Goal: Navigation & Orientation: Find specific page/section

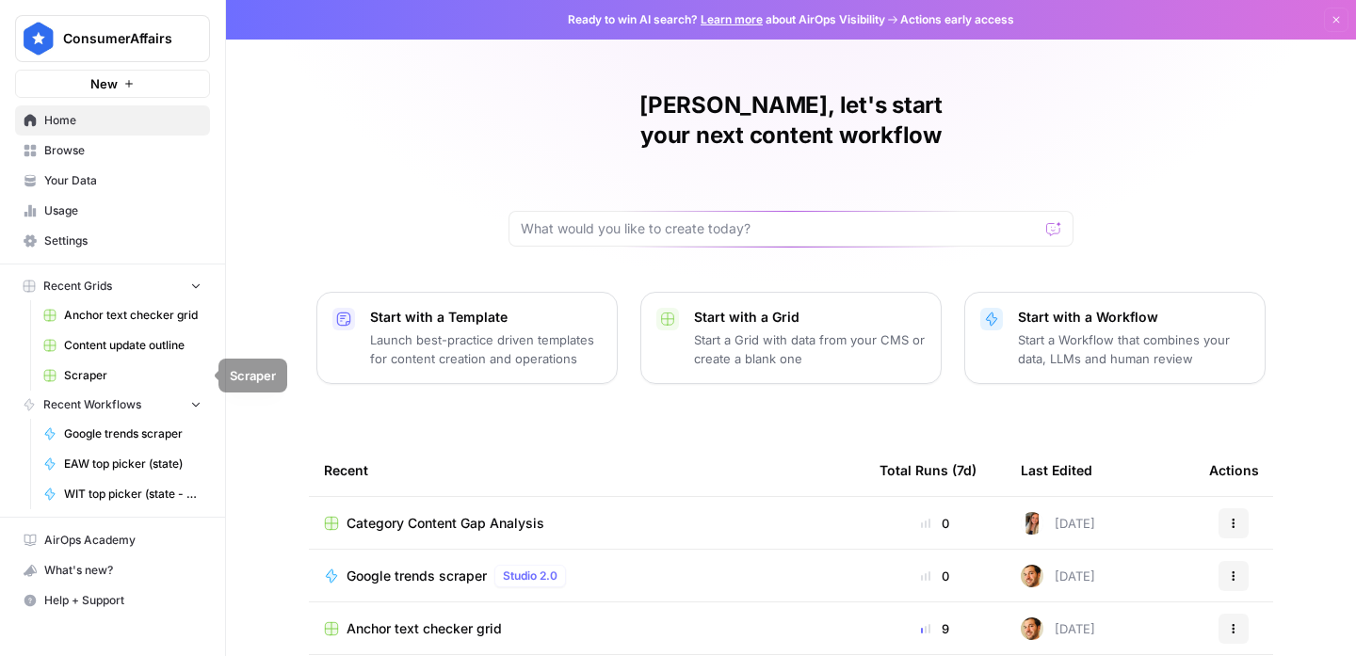
click at [106, 317] on span "Anchor text checker grid" at bounding box center [132, 315] width 137 height 17
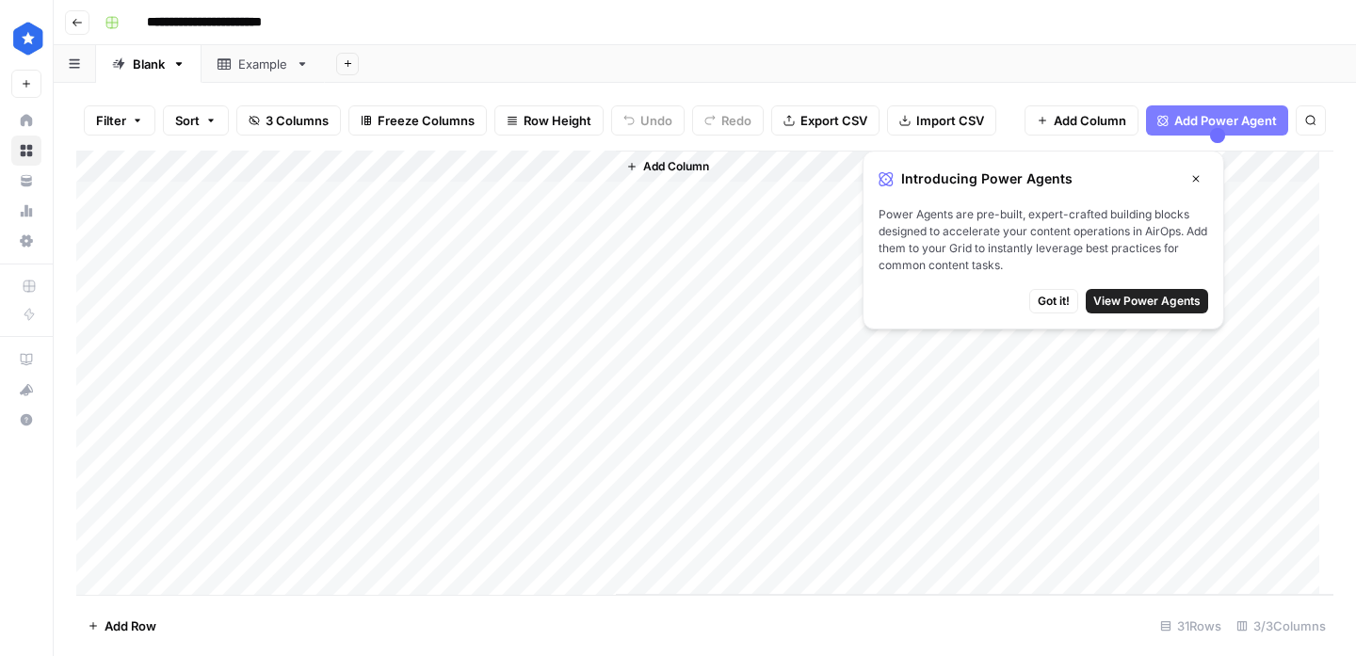
click at [78, 24] on icon "button" at bounding box center [77, 22] width 11 height 11
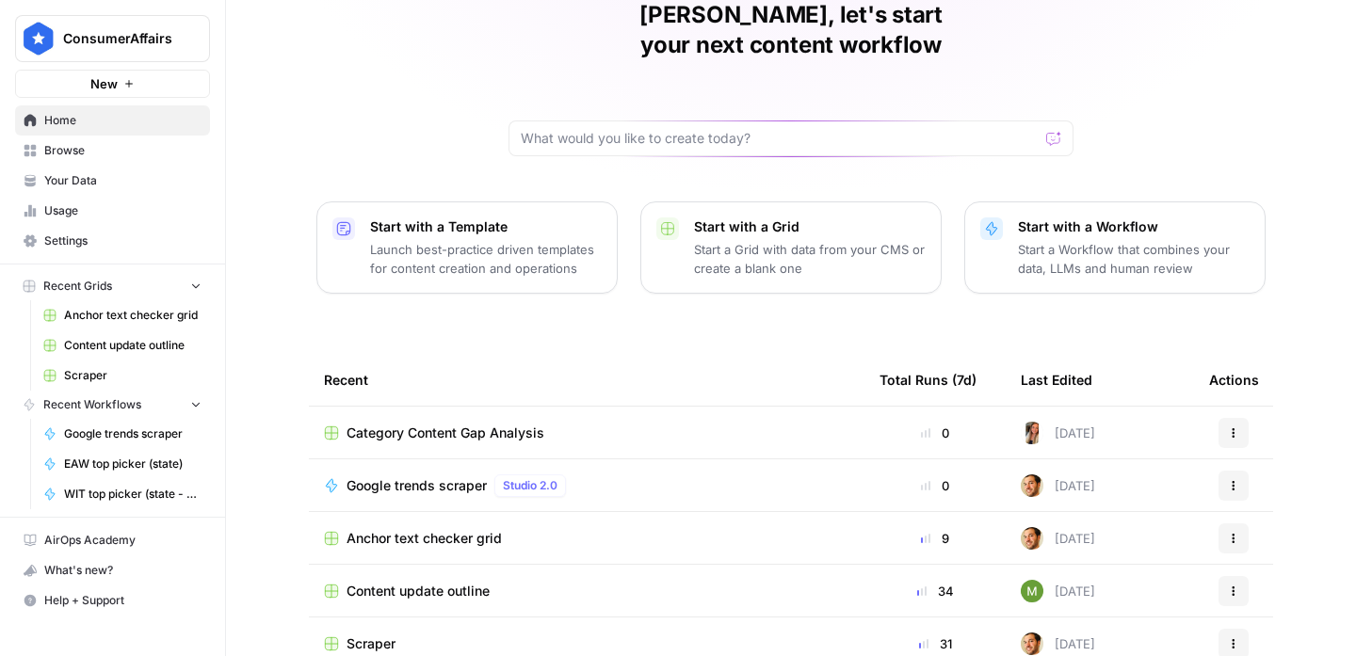
scroll to position [210, 0]
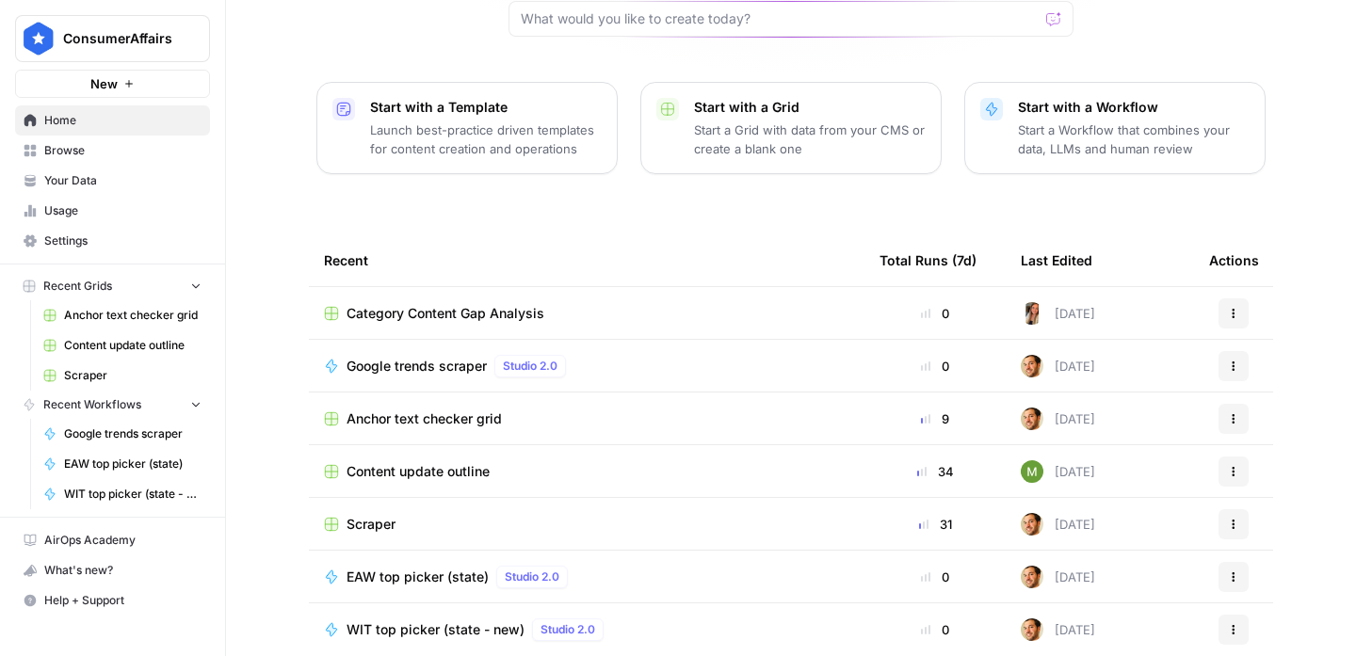
click at [72, 150] on span "Browse" at bounding box center [122, 150] width 157 height 17
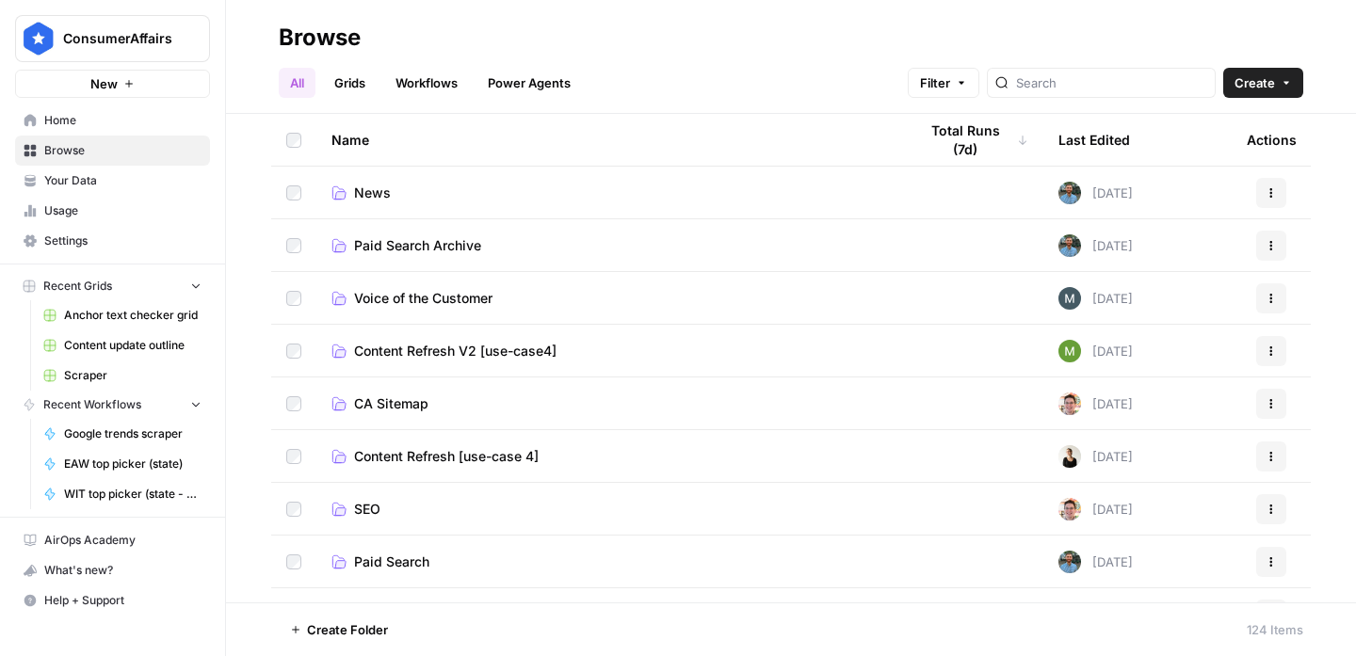
click at [1105, 129] on div "Last Edited" at bounding box center [1094, 140] width 72 height 52
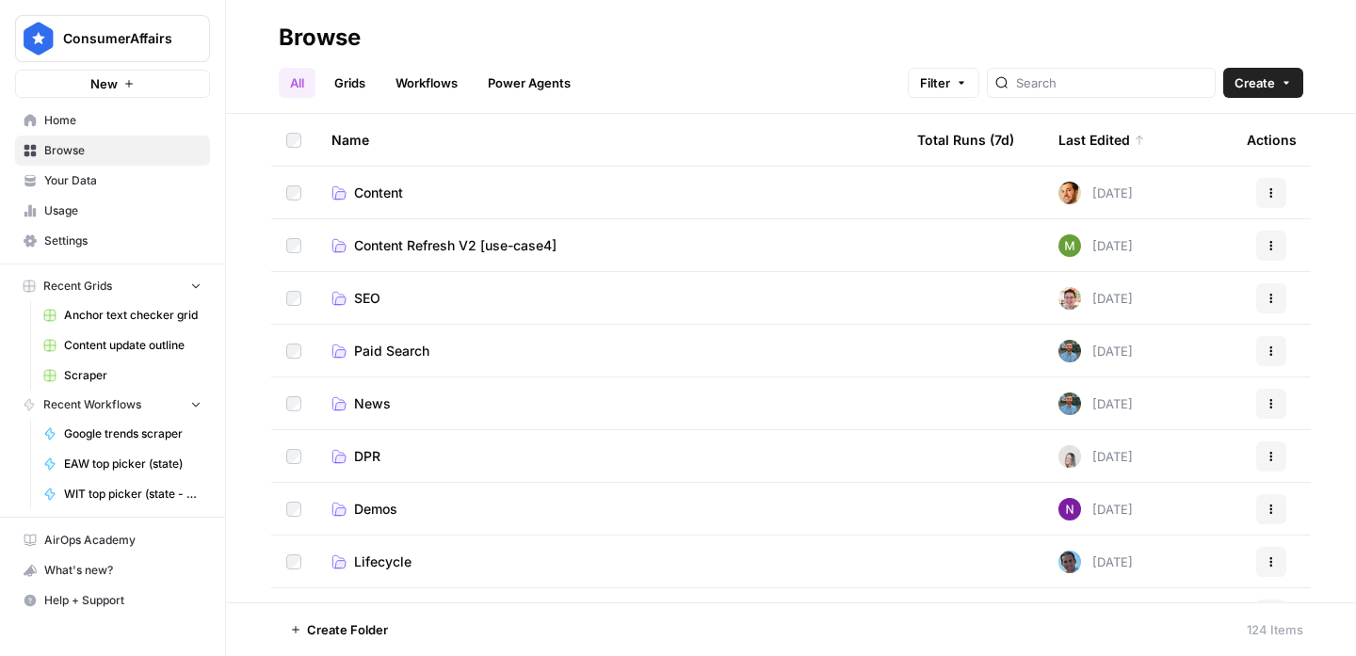
click at [1105, 129] on div "Last Edited" at bounding box center [1101, 140] width 87 height 52
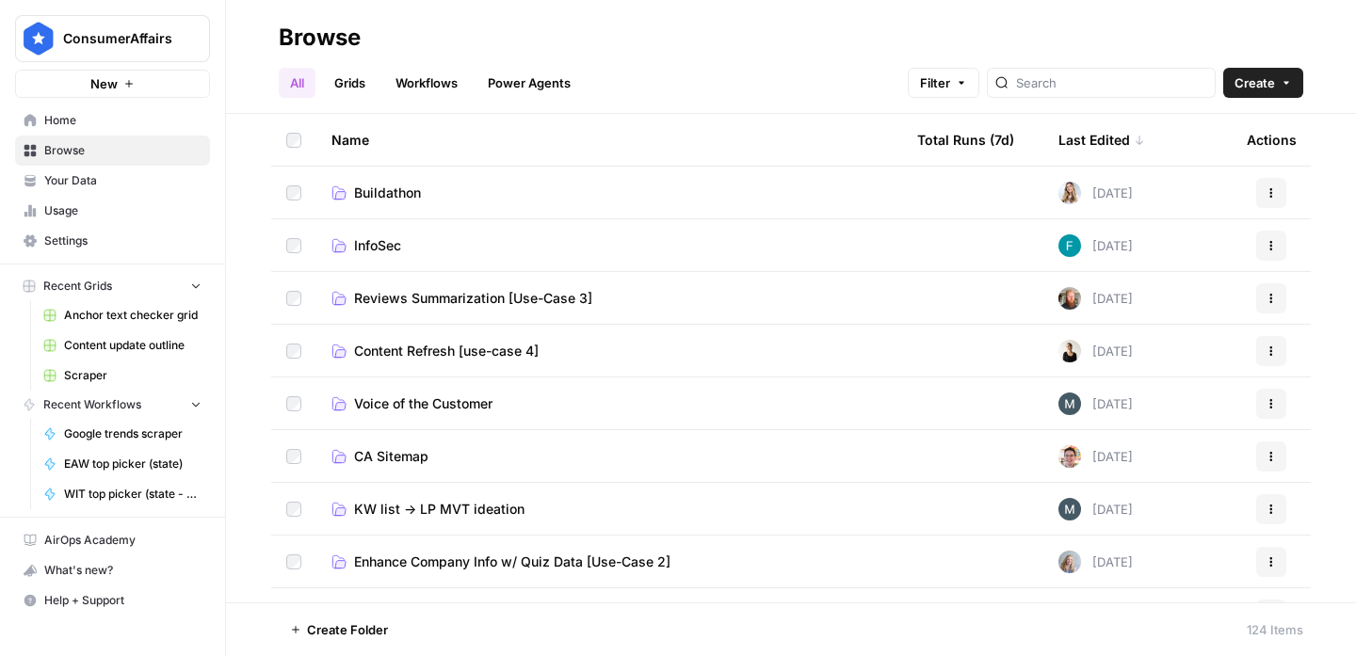
click at [362, 84] on link "Grids" at bounding box center [350, 83] width 54 height 30
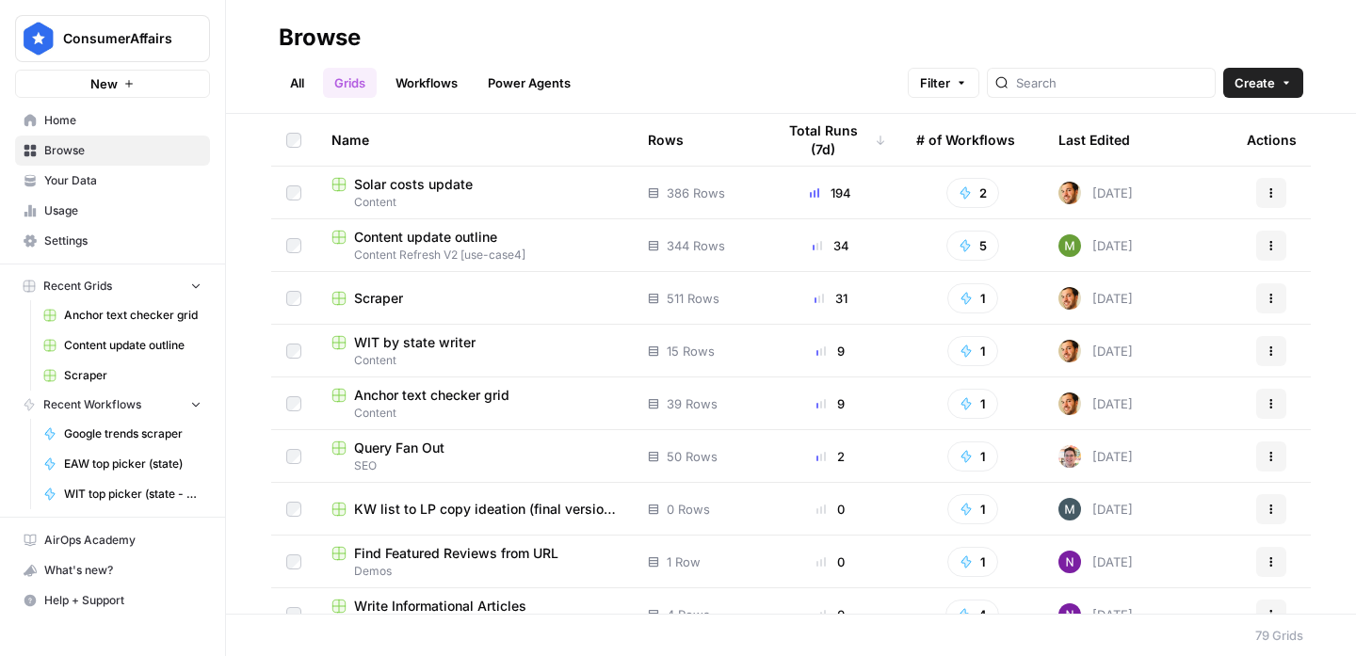
click at [967, 87] on icon "button" at bounding box center [961, 82] width 11 height 11
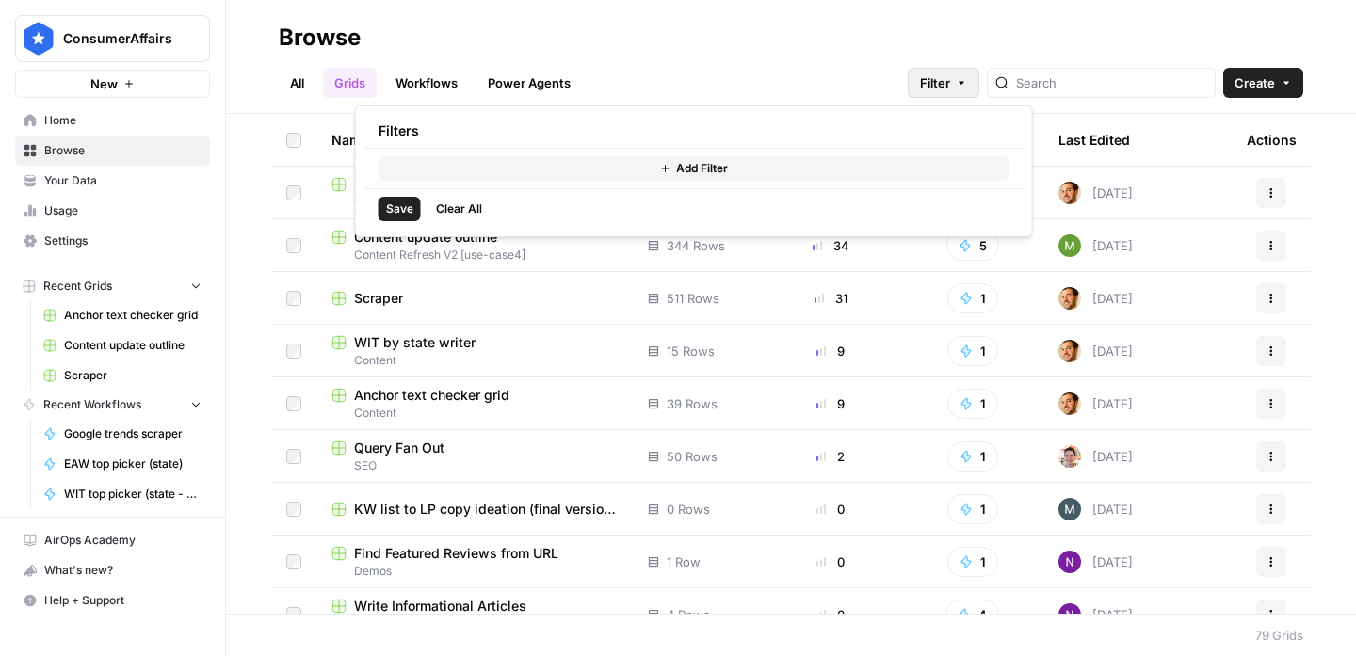
click at [759, 170] on button "Add Filter" at bounding box center [693, 168] width 631 height 24
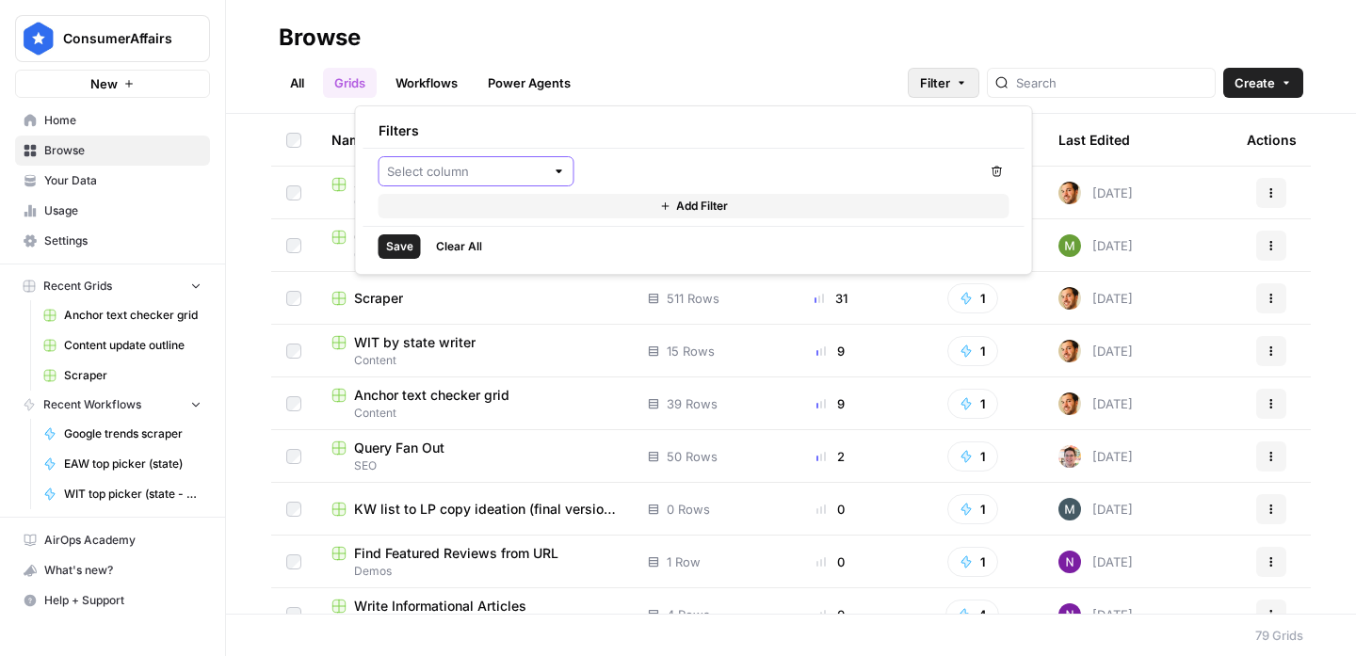
click at [481, 163] on input "text" at bounding box center [466, 171] width 158 height 19
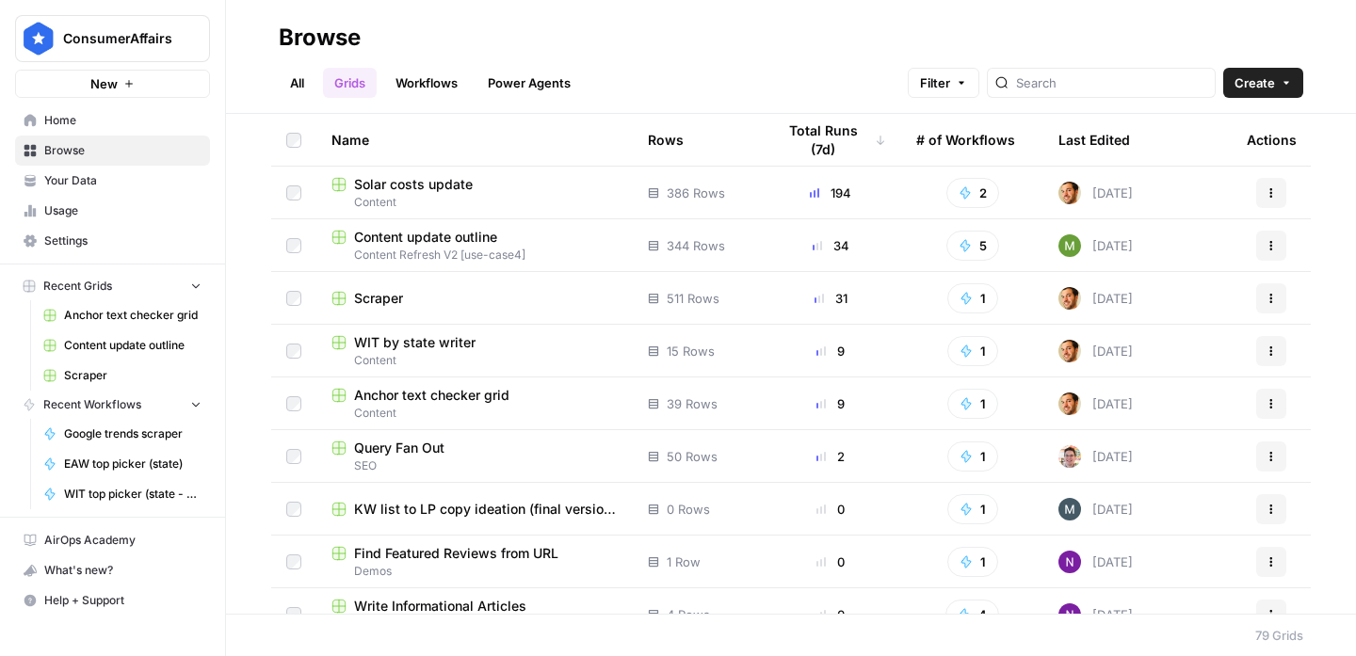
click at [787, 50] on h2 "Browse" at bounding box center [791, 38] width 1024 height 30
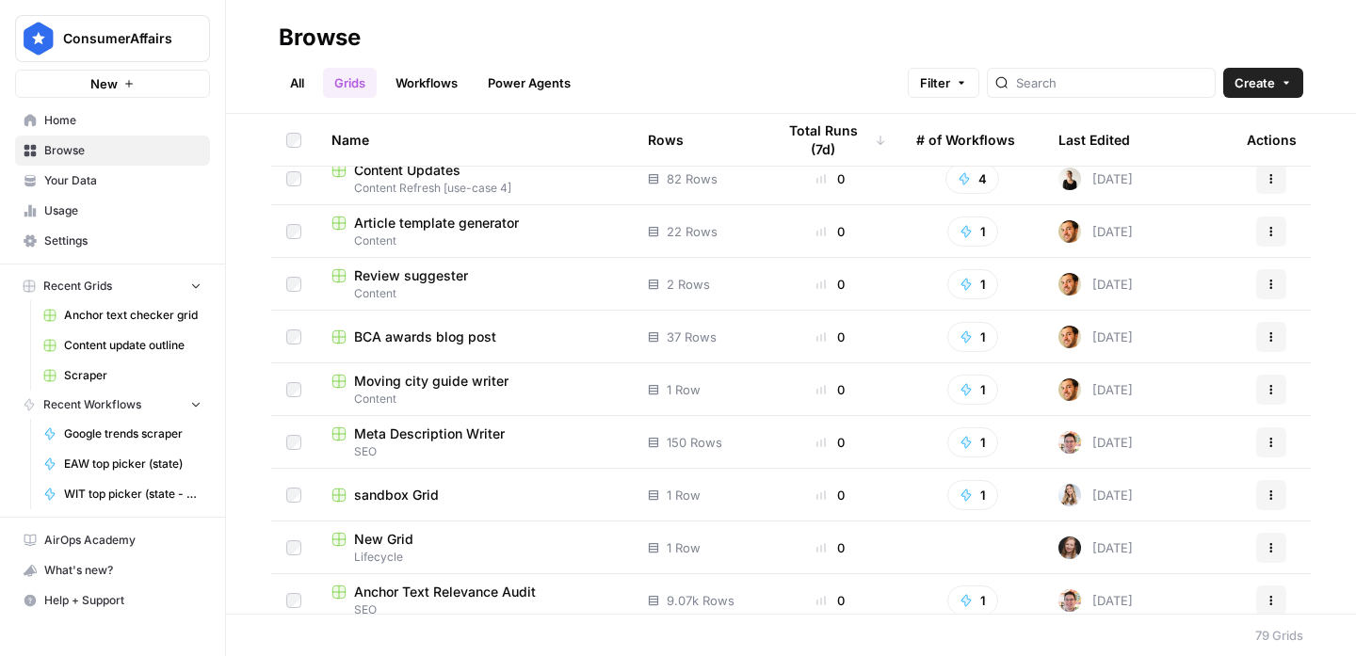
scroll to position [2189, 0]
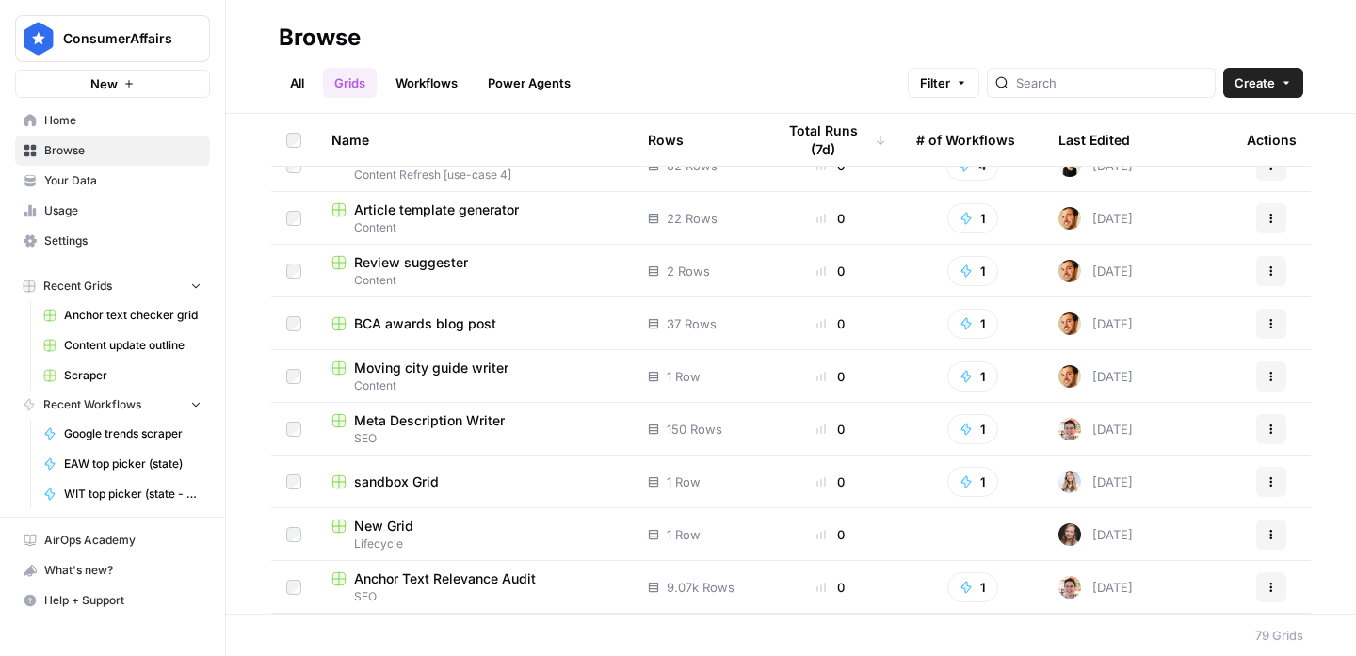
click at [88, 211] on span "Usage" at bounding box center [122, 210] width 157 height 17
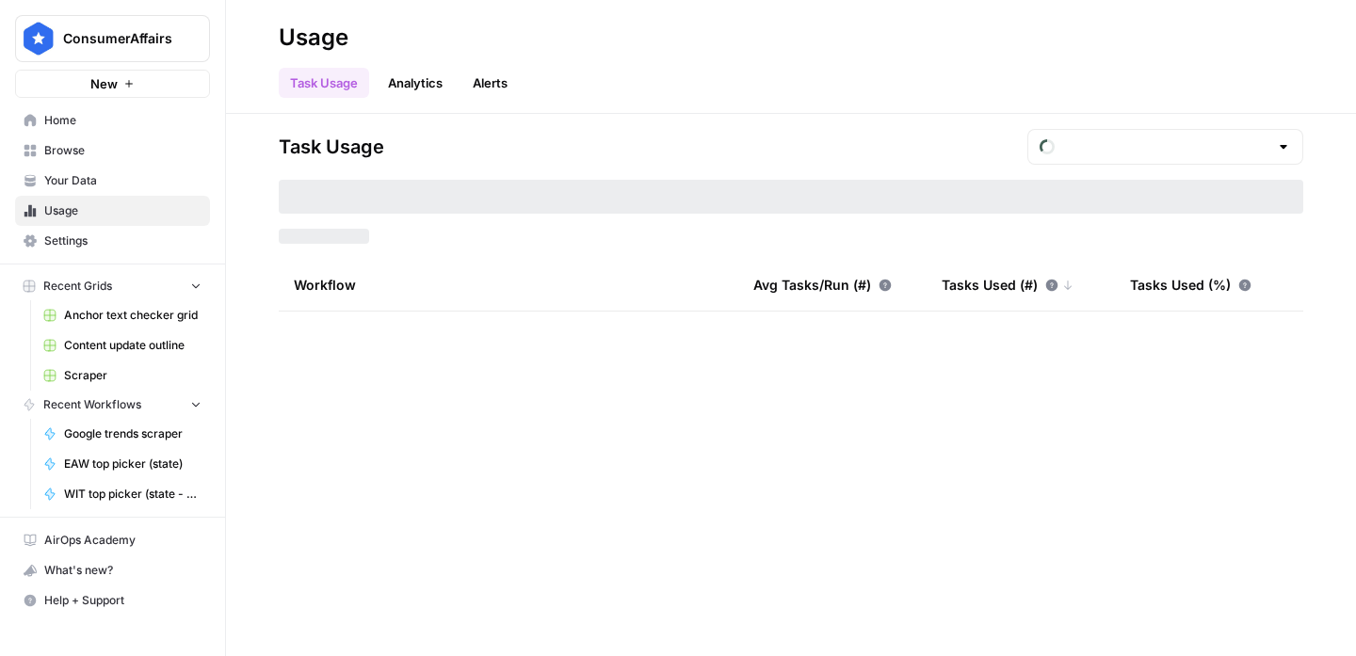
type input "August Tasks"
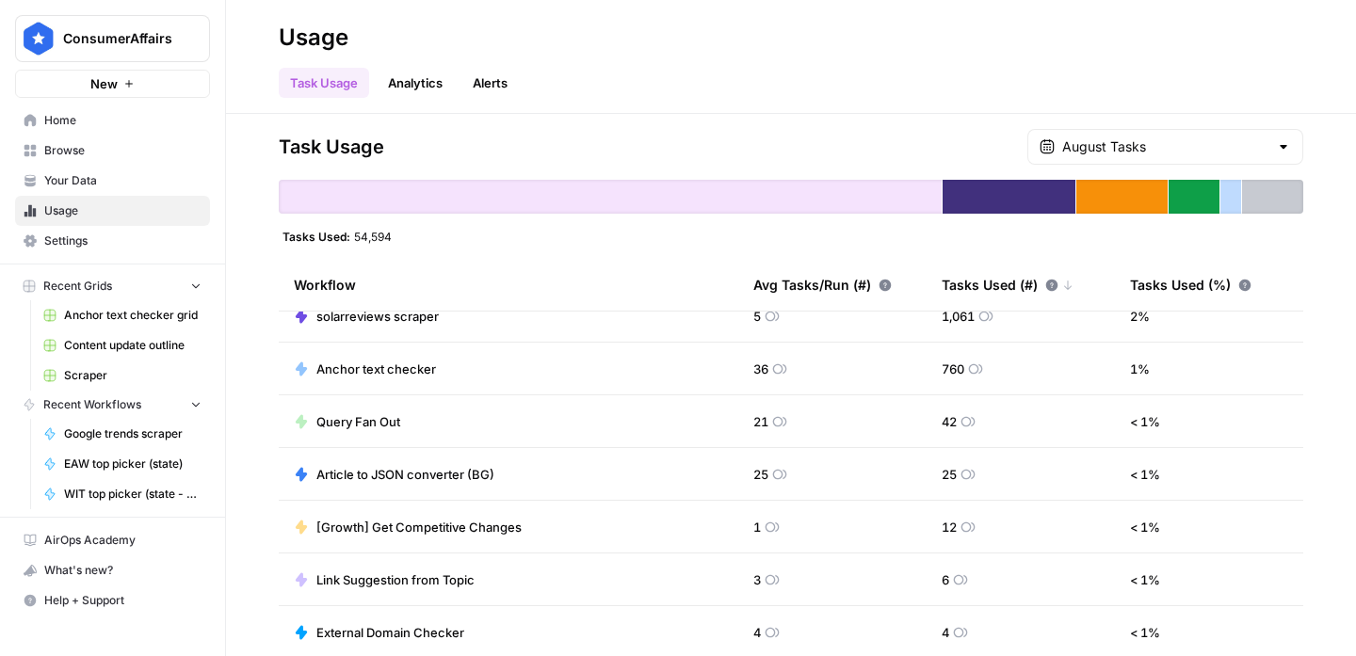
scroll to position [303, 0]
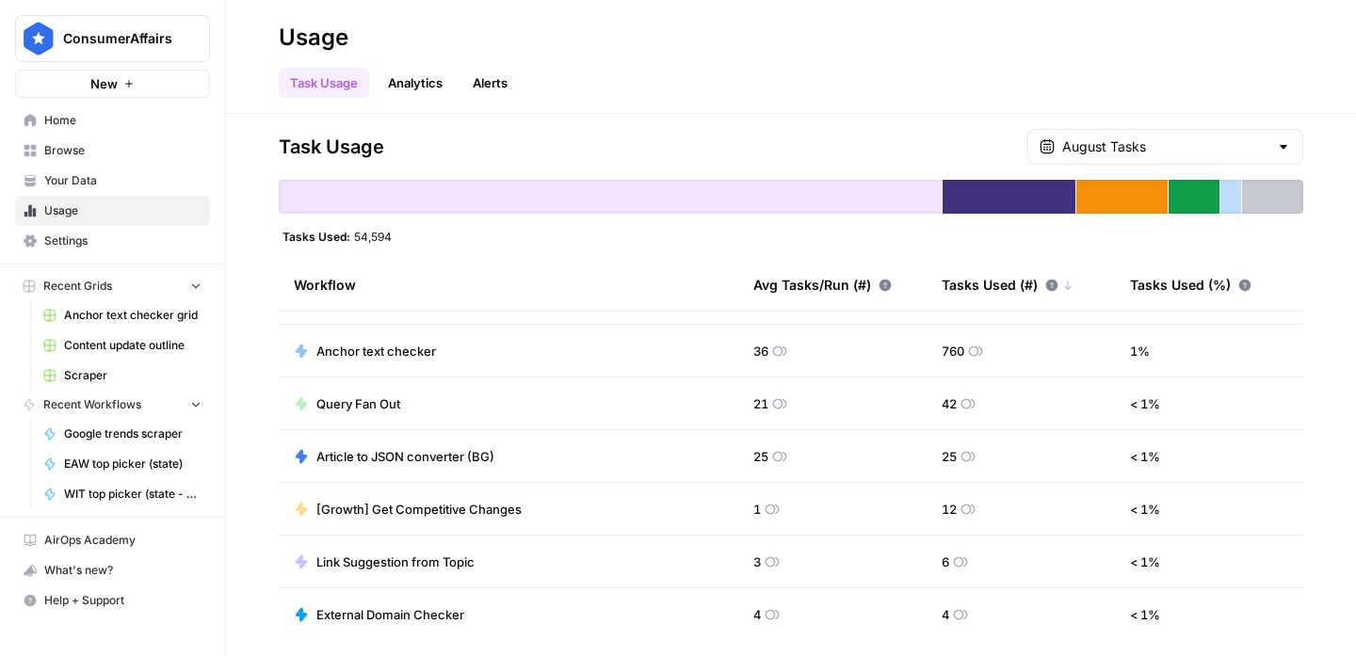
click at [87, 180] on span "Your Data" at bounding box center [122, 180] width 157 height 17
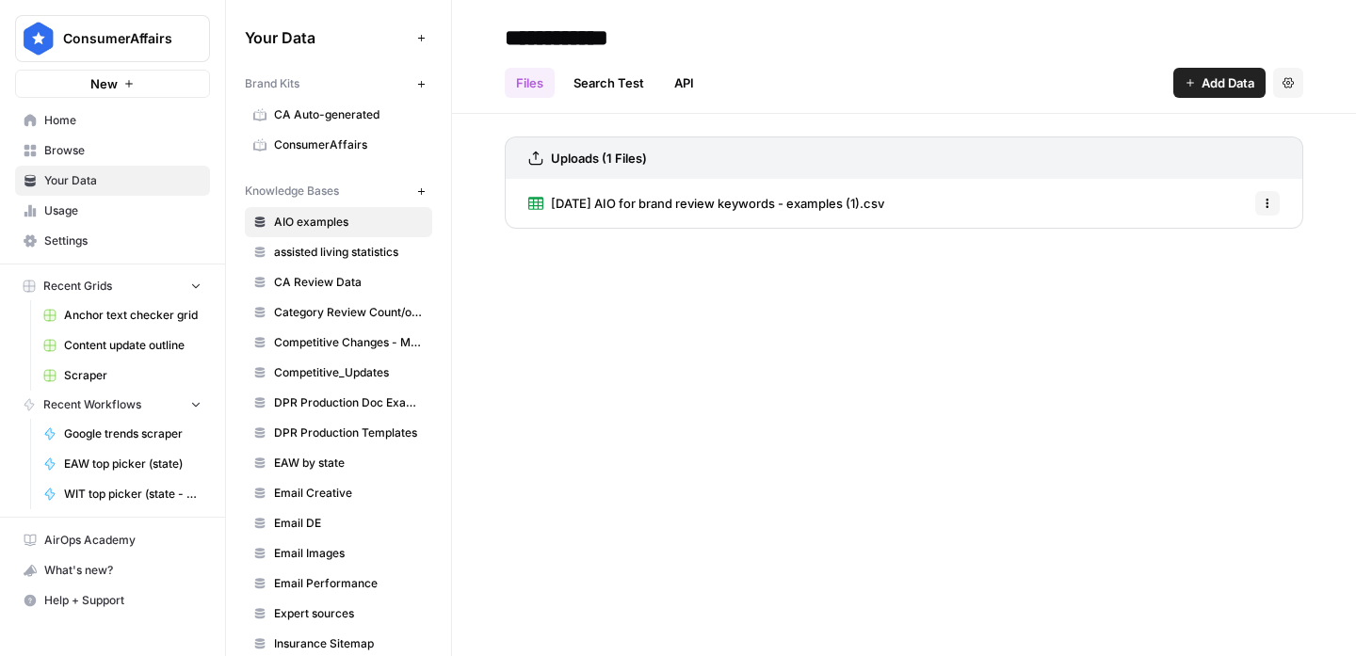
click at [89, 128] on span "Home" at bounding box center [122, 120] width 157 height 17
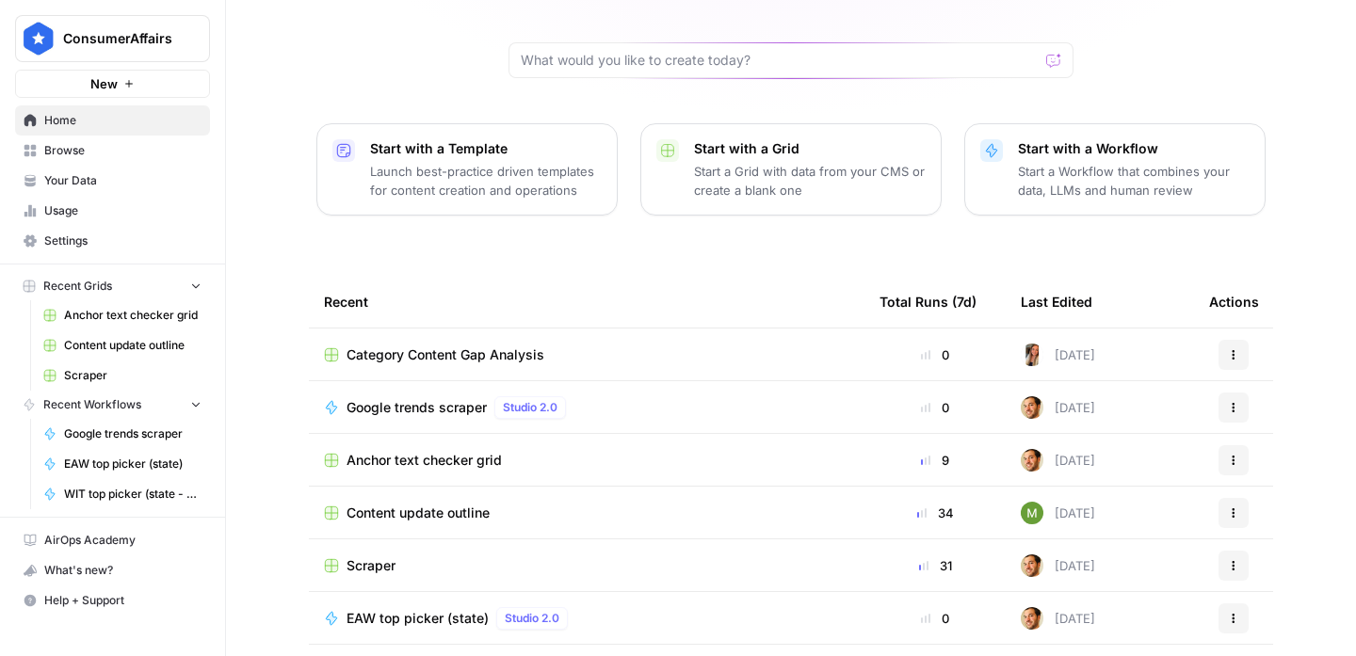
scroll to position [169, 0]
